Goal: Obtain resource: Obtain resource

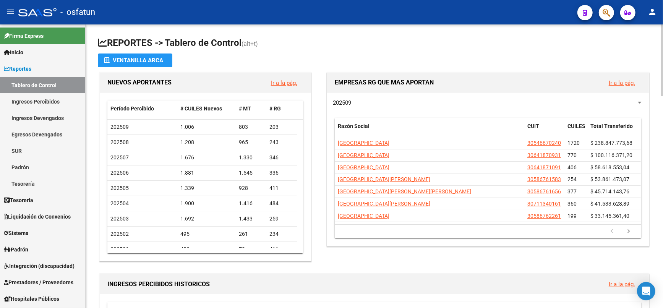
drag, startPoint x: 0, startPoint y: 0, endPoint x: 614, endPoint y: 50, distance: 616.1
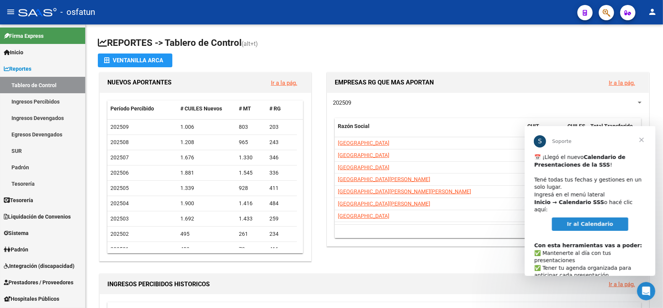
drag, startPoint x: 606, startPoint y: 218, endPoint x: 640, endPoint y: 138, distance: 87.7
click at [640, 138] on span "Cerrar" at bounding box center [641, 140] width 28 height 28
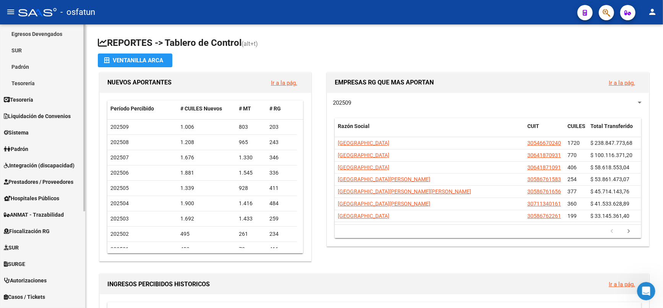
scroll to position [127, 0]
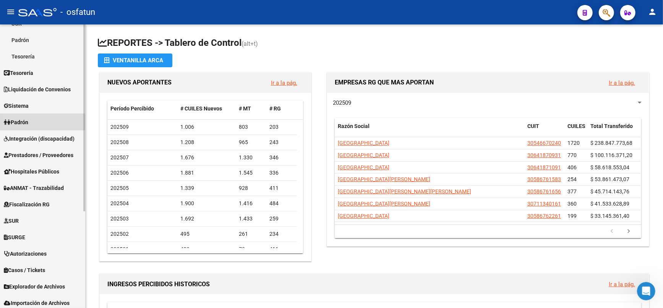
click at [20, 122] on span "Padrón" at bounding box center [16, 122] width 24 height 8
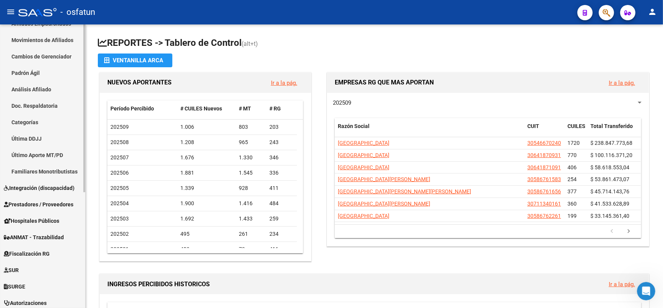
scroll to position [85, 0]
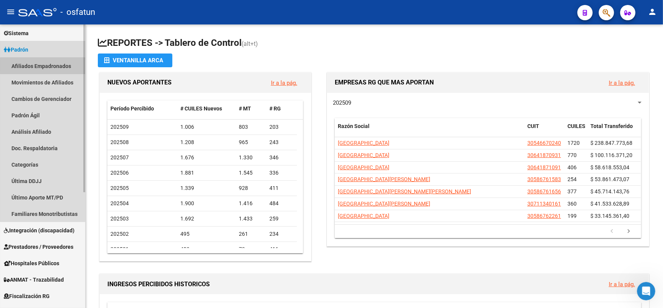
click at [44, 66] on link "Afiliados Empadronados" at bounding box center [42, 66] width 85 height 16
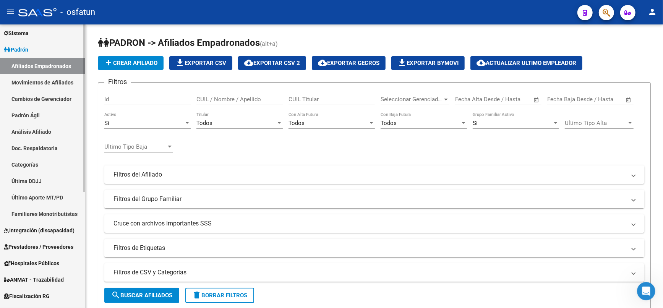
click at [26, 83] on link "Movimientos de Afiliados" at bounding box center [42, 82] width 85 height 16
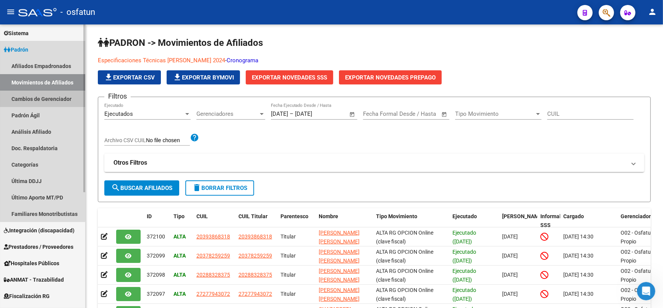
click at [42, 102] on link "Cambios de Gerenciador" at bounding box center [42, 99] width 85 height 16
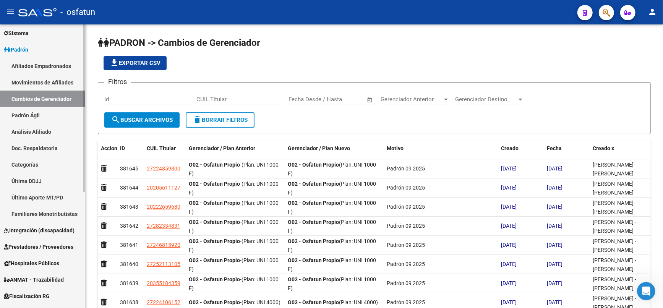
click at [35, 119] on link "Padrón Ágil" at bounding box center [42, 115] width 85 height 16
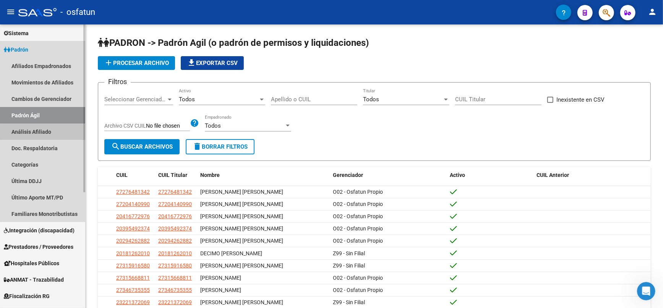
click at [34, 131] on link "Análisis Afiliado" at bounding box center [42, 131] width 85 height 16
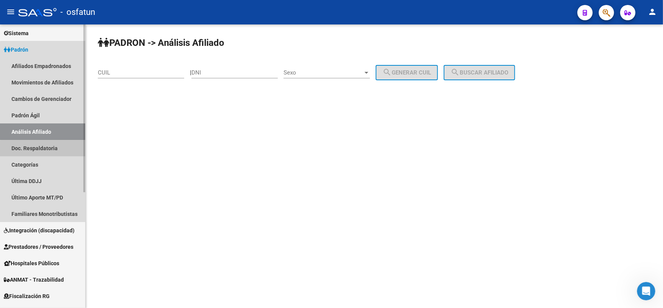
drag, startPoint x: 46, startPoint y: 149, endPoint x: 41, endPoint y: 154, distance: 7.3
click at [45, 149] on link "Doc. Respaldatoria" at bounding box center [42, 148] width 85 height 16
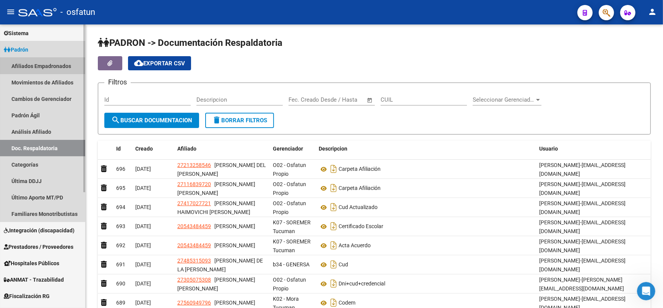
click at [31, 66] on link "Afiliados Empadronados" at bounding box center [42, 66] width 85 height 16
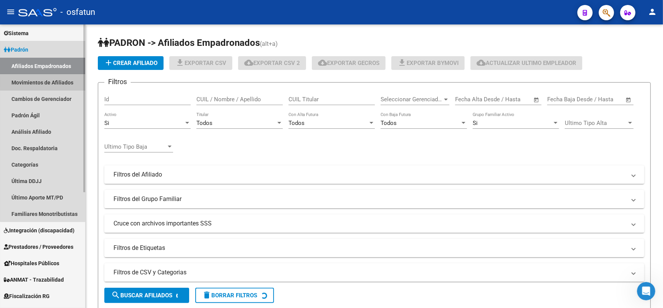
click at [45, 82] on link "Movimientos de Afiliados" at bounding box center [42, 82] width 85 height 16
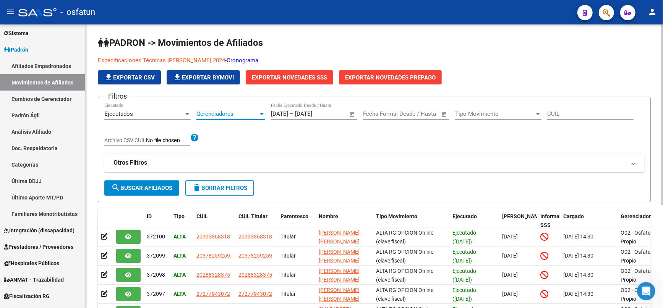
click at [232, 110] on span "Gerenciadores" at bounding box center [227, 113] width 62 height 7
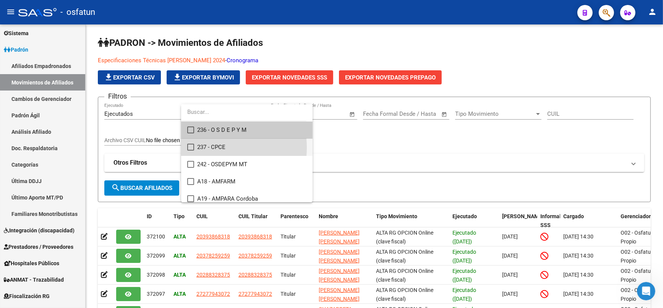
click at [212, 147] on span "237 - CPCE" at bounding box center [251, 147] width 109 height 17
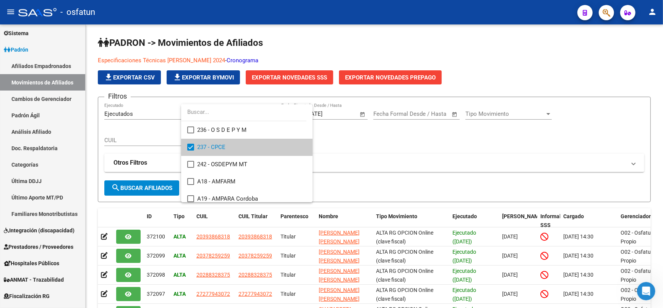
click at [156, 187] on div at bounding box center [331, 154] width 663 height 308
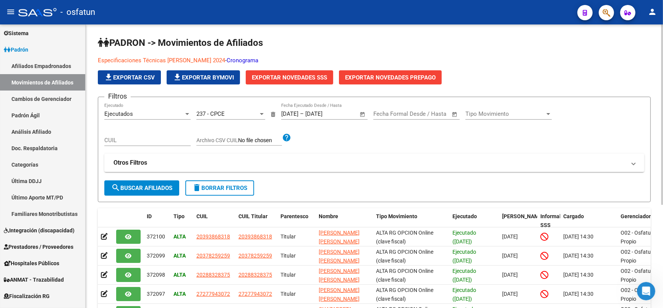
click at [156, 188] on span "search Buscar Afiliados" at bounding box center [141, 188] width 61 height 7
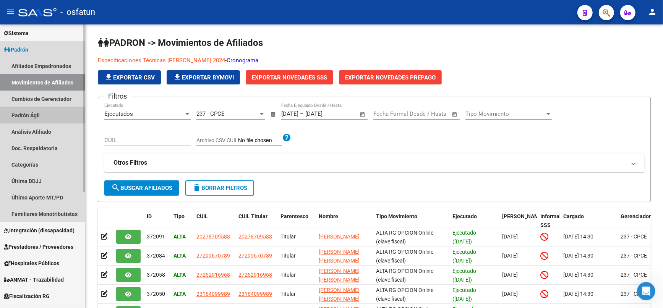
click at [32, 115] on link "Padrón Ágil" at bounding box center [42, 115] width 85 height 16
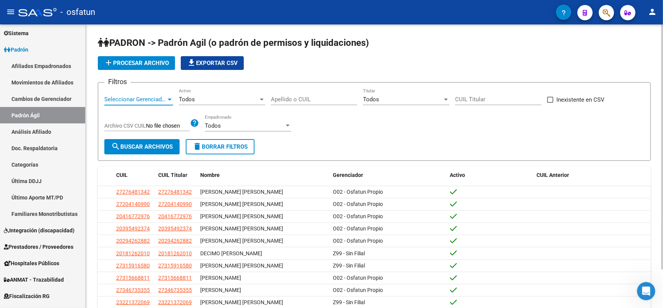
click at [150, 99] on span "Seleccionar Gerenciador" at bounding box center [135, 99] width 62 height 7
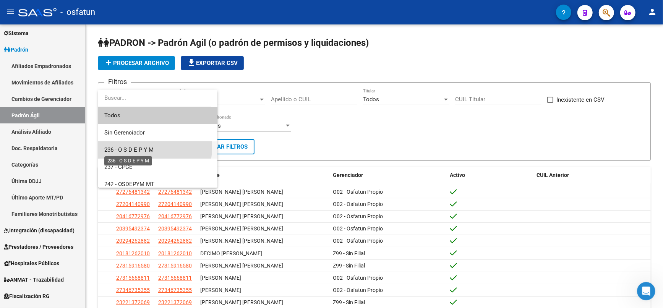
click at [131, 147] on span "236 - O S D E P Y M" at bounding box center [128, 149] width 49 height 7
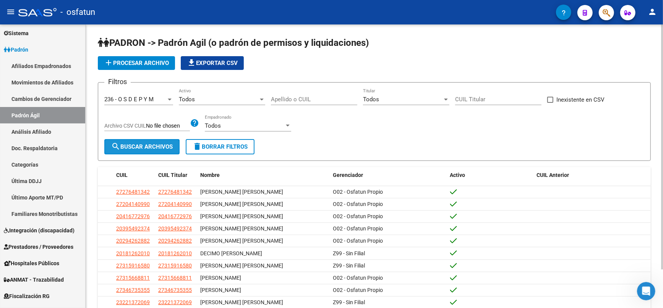
click at [153, 141] on button "search Buscar Archivos" at bounding box center [141, 146] width 75 height 15
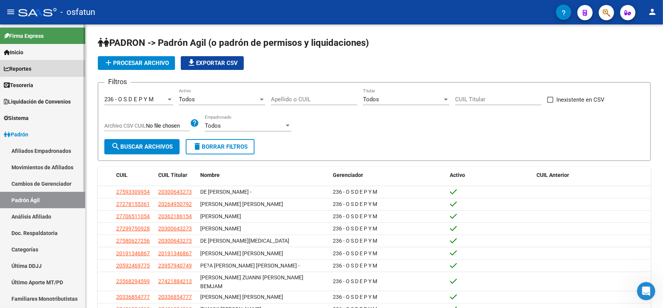
click at [23, 65] on span "Reportes" at bounding box center [18, 69] width 28 height 8
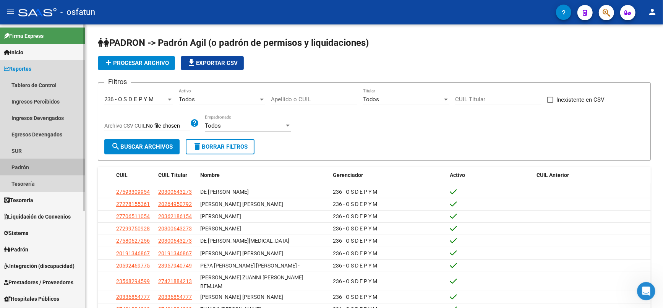
click at [30, 169] on link "Padrón" at bounding box center [42, 167] width 85 height 16
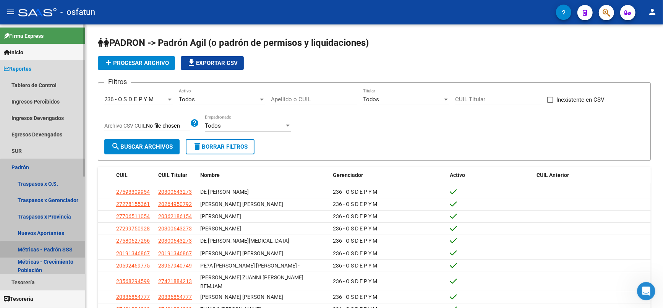
click at [51, 252] on link "Métricas - Padrón SSS" at bounding box center [42, 249] width 85 height 16
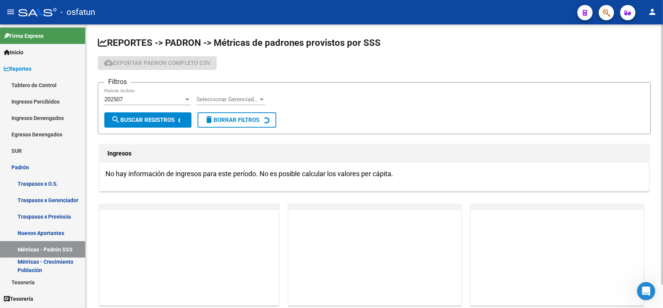
scroll to position [26, 0]
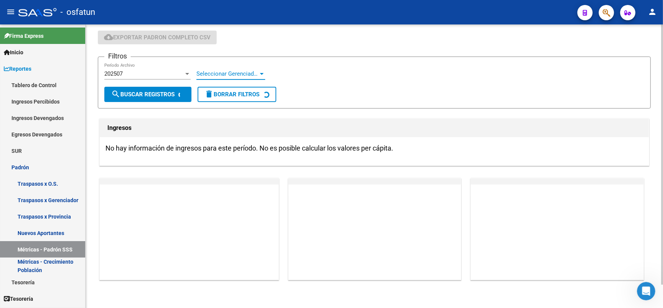
click at [247, 75] on span "Seleccionar Gerenciador" at bounding box center [227, 73] width 62 height 7
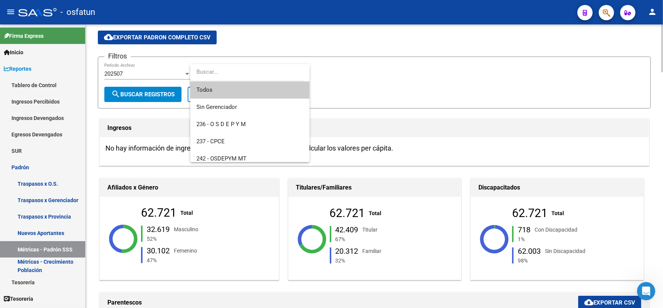
click at [337, 81] on div at bounding box center [331, 154] width 663 height 308
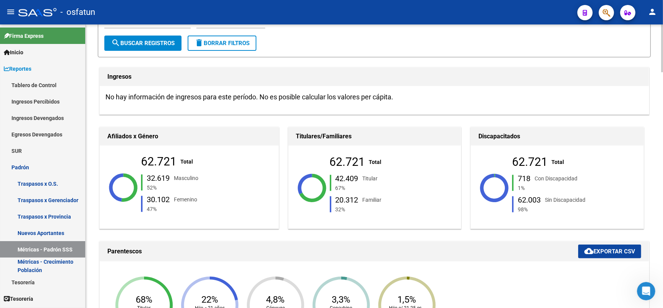
scroll to position [0, 0]
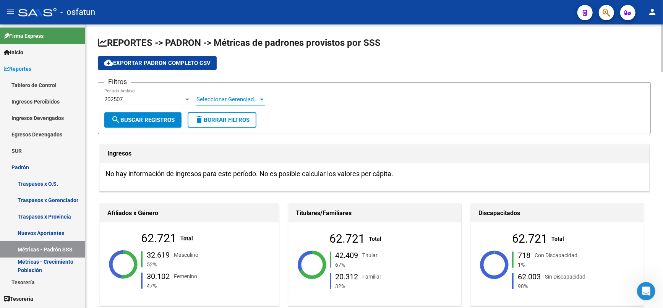
click at [239, 97] on span "Seleccionar Gerenciador" at bounding box center [227, 99] width 62 height 7
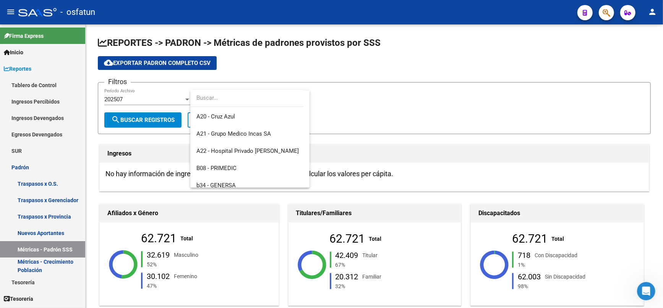
scroll to position [170, 0]
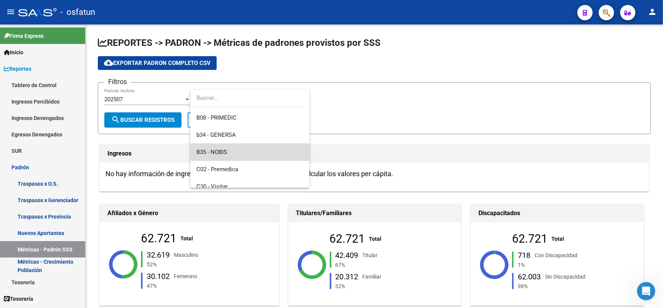
click at [254, 151] on span "B35 - NOBIS" at bounding box center [249, 152] width 107 height 17
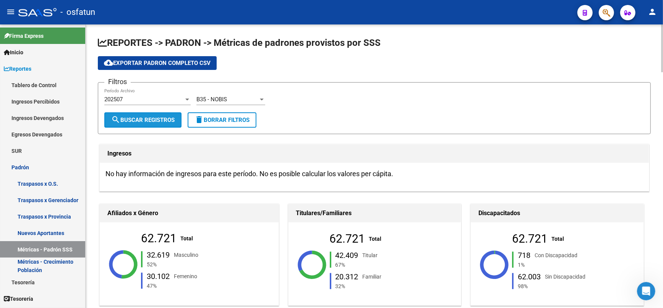
click at [145, 121] on span "search Buscar Registros" at bounding box center [142, 120] width 63 height 7
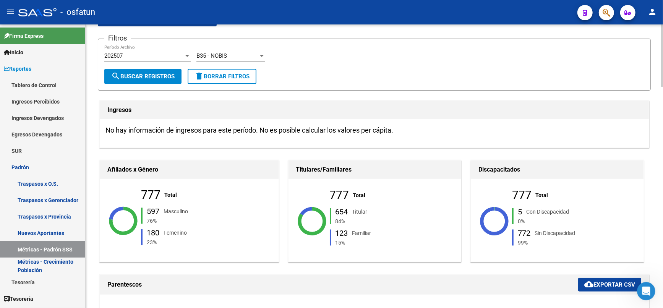
scroll to position [42, 0]
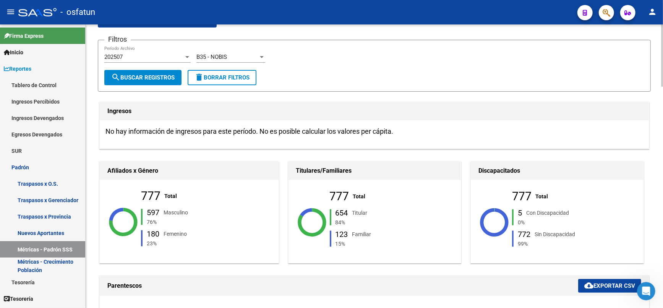
drag, startPoint x: 498, startPoint y: 80, endPoint x: 271, endPoint y: 166, distance: 242.5
click at [498, 80] on form "Filtros 202507 Período Archivo B35 - NOBIS Seleccionar Gerenciador search Busca…" at bounding box center [374, 66] width 553 height 52
drag, startPoint x: 100, startPoint y: 173, endPoint x: 582, endPoint y: 197, distance: 482.4
click at [543, 247] on div "Afiliados x Género 777 Total 597 Masculino 76% 180 [DEMOGRAPHIC_DATA] 23% Titul…" at bounding box center [374, 212] width 553 height 105
click at [616, 136] on h3 "No hay información de ingresos para este período. No es posible calcular los va…" at bounding box center [374, 131] width 538 height 11
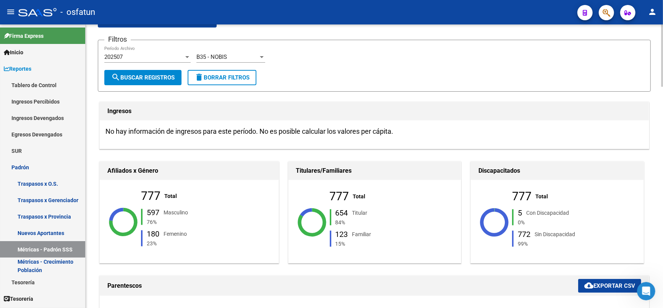
drag, startPoint x: 465, startPoint y: 65, endPoint x: 421, endPoint y: 63, distance: 43.6
click at [465, 65] on div "Filtros 202507 Período Archivo B35 - NOBIS Seleccionar Gerenciador" at bounding box center [374, 58] width 540 height 24
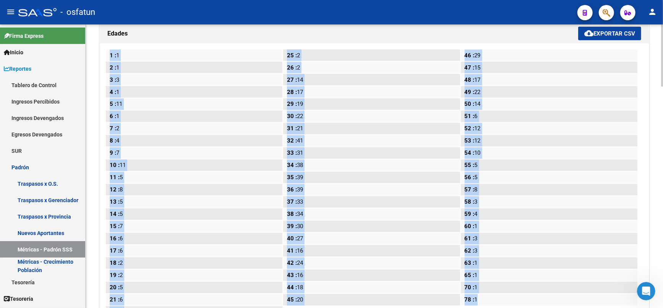
scroll to position [1005, 0]
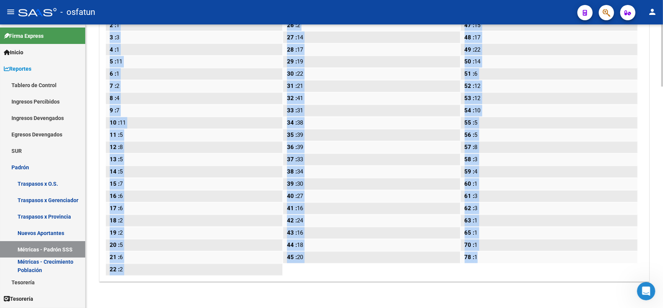
drag, startPoint x: 108, startPoint y: 52, endPoint x: 482, endPoint y: 263, distance: 430.0
click at [482, 263] on div "1 : 1 2 : 1 3 : 3 4 : 1 5 : 11 6 : 1 7 : 2 8 : 4 9 : 7 10 : 11 11 : 5 12 : 8 13…" at bounding box center [374, 141] width 549 height 280
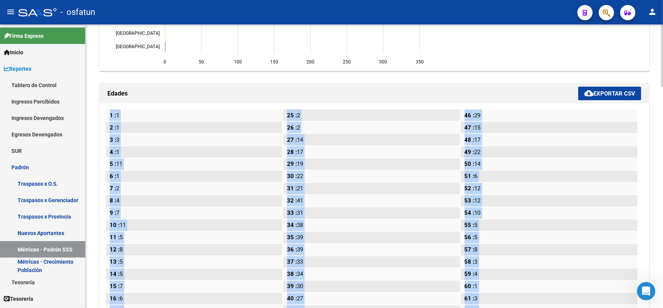
scroll to position [835, 0]
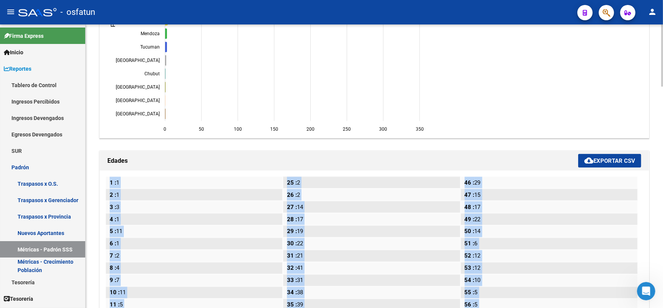
click at [605, 160] on span "cloud_download Exportar CSV" at bounding box center [609, 160] width 51 height 7
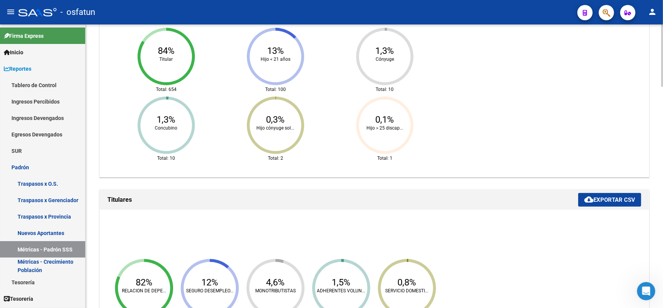
scroll to position [0, 0]
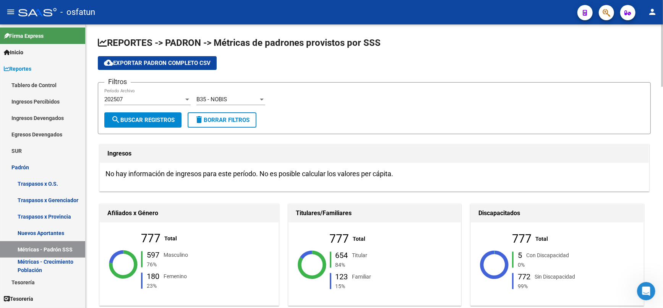
click at [219, 93] on div "B35 - NOBIS Seleccionar Gerenciador" at bounding box center [230, 97] width 69 height 16
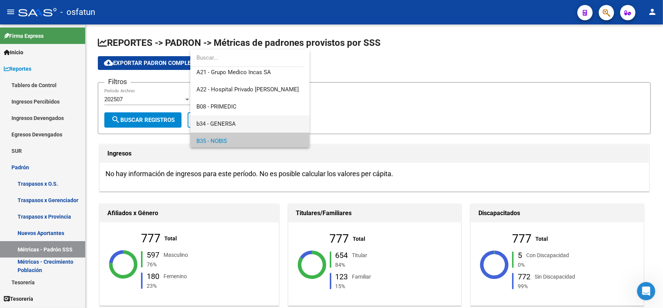
scroll to position [56, 0]
